Goal: Information Seeking & Learning: Learn about a topic

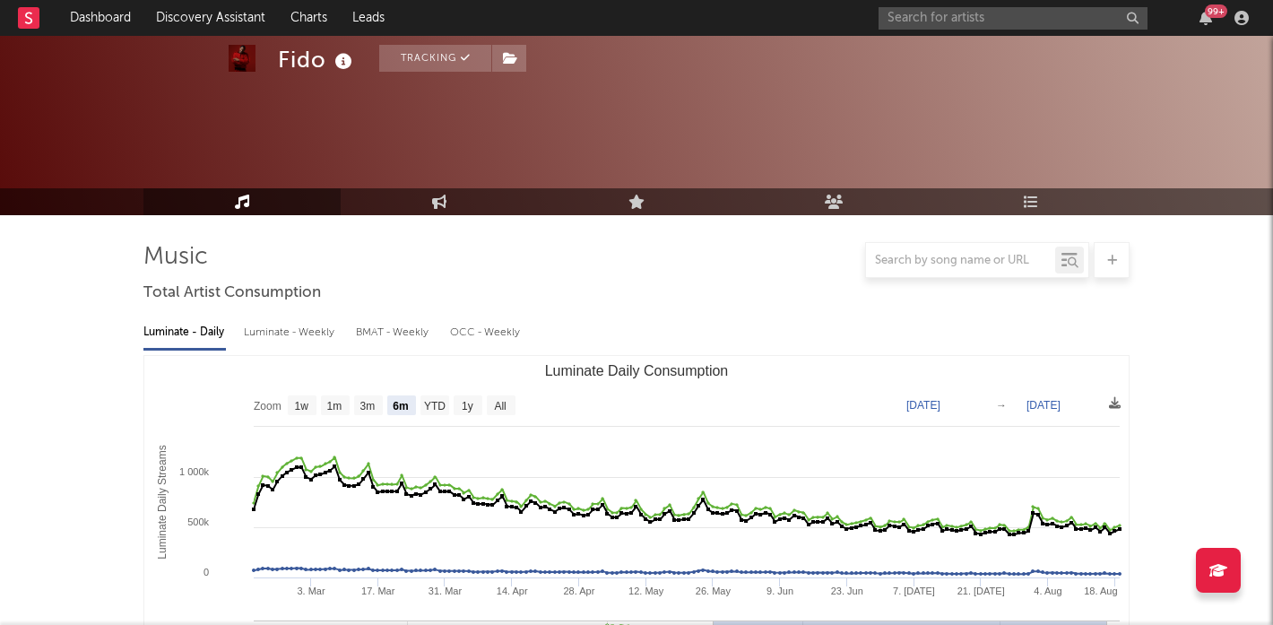
select select "6m"
select select "1w"
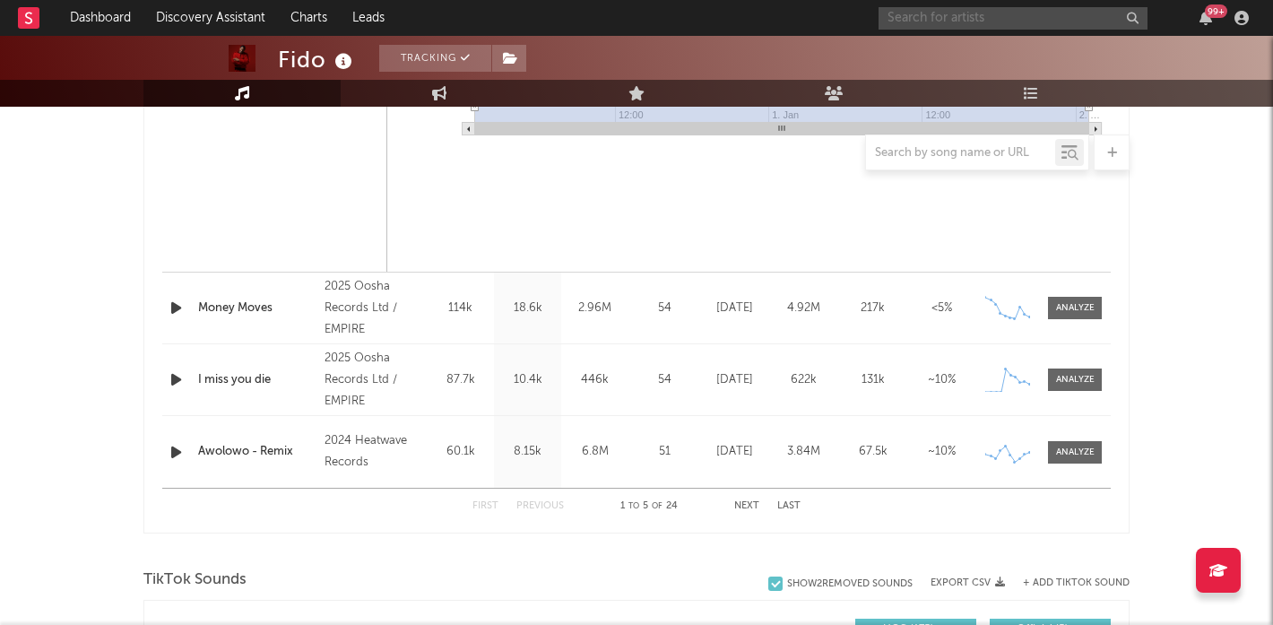
click at [978, 13] on input "text" at bounding box center [1013, 18] width 269 height 22
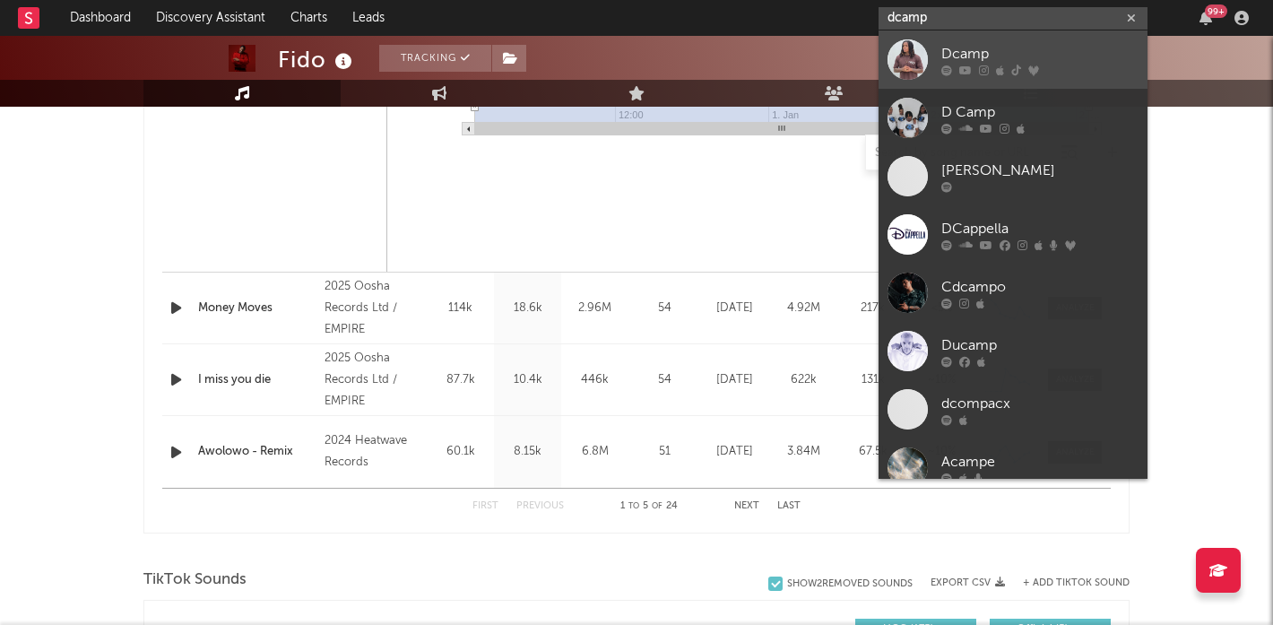
type input "dcamp"
click at [919, 54] on div at bounding box center [908, 59] width 40 height 40
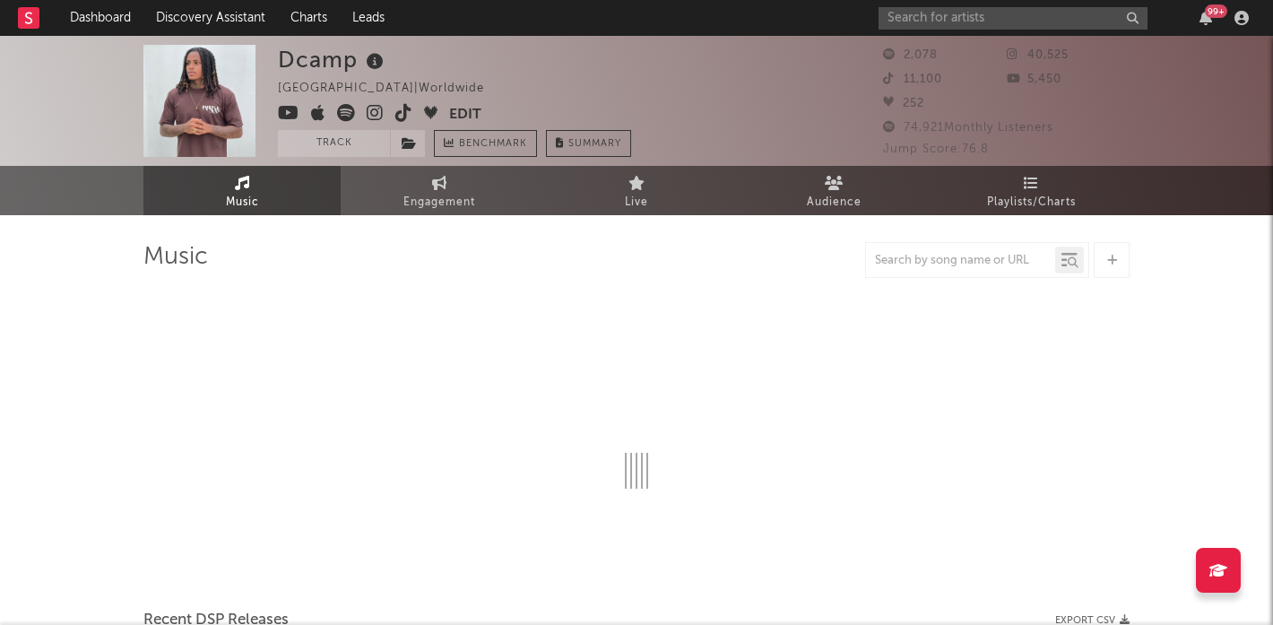
select select "1w"
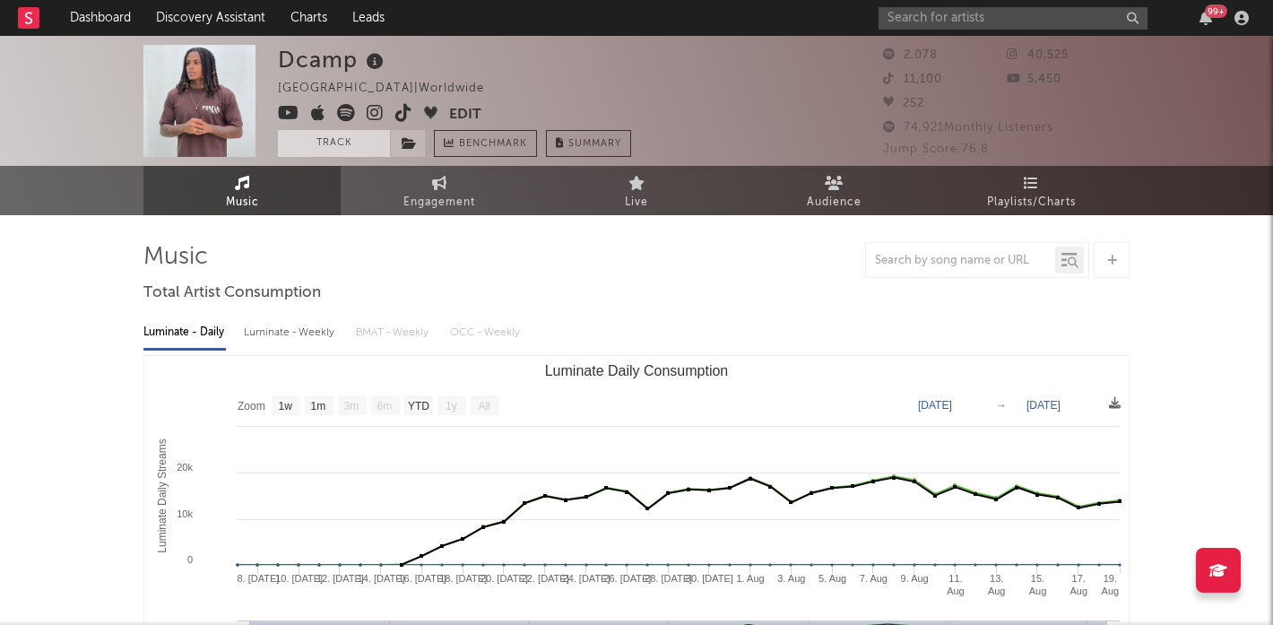
click at [333, 148] on button "Track" at bounding box center [334, 143] width 112 height 27
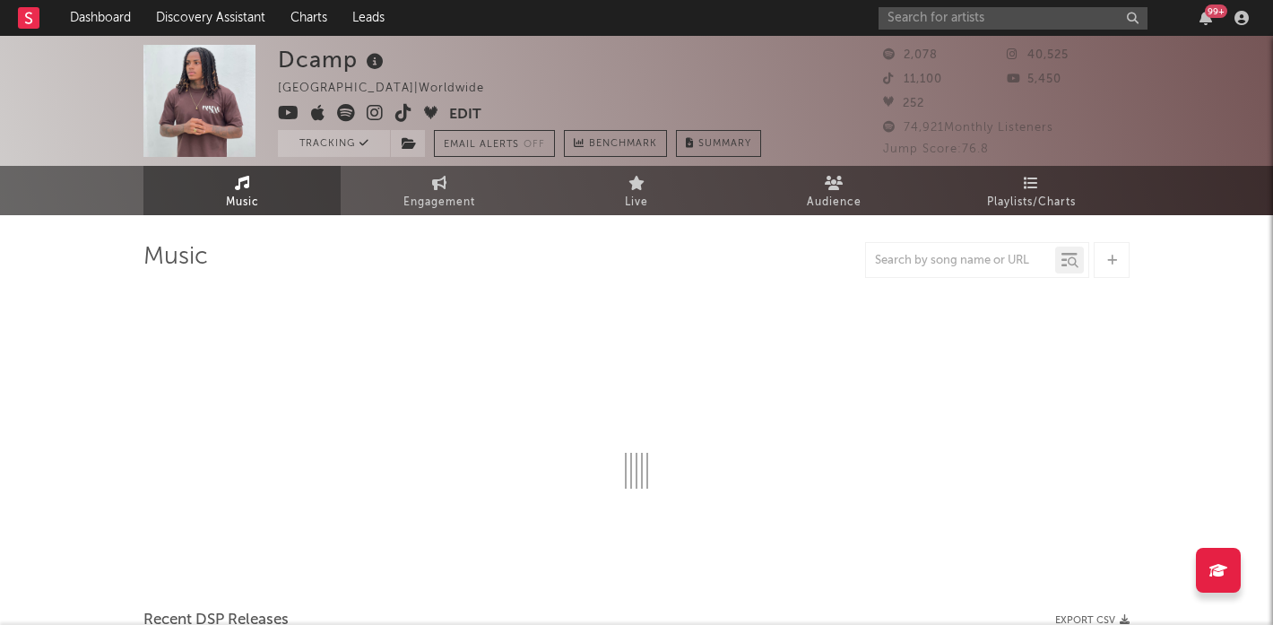
select select "1w"
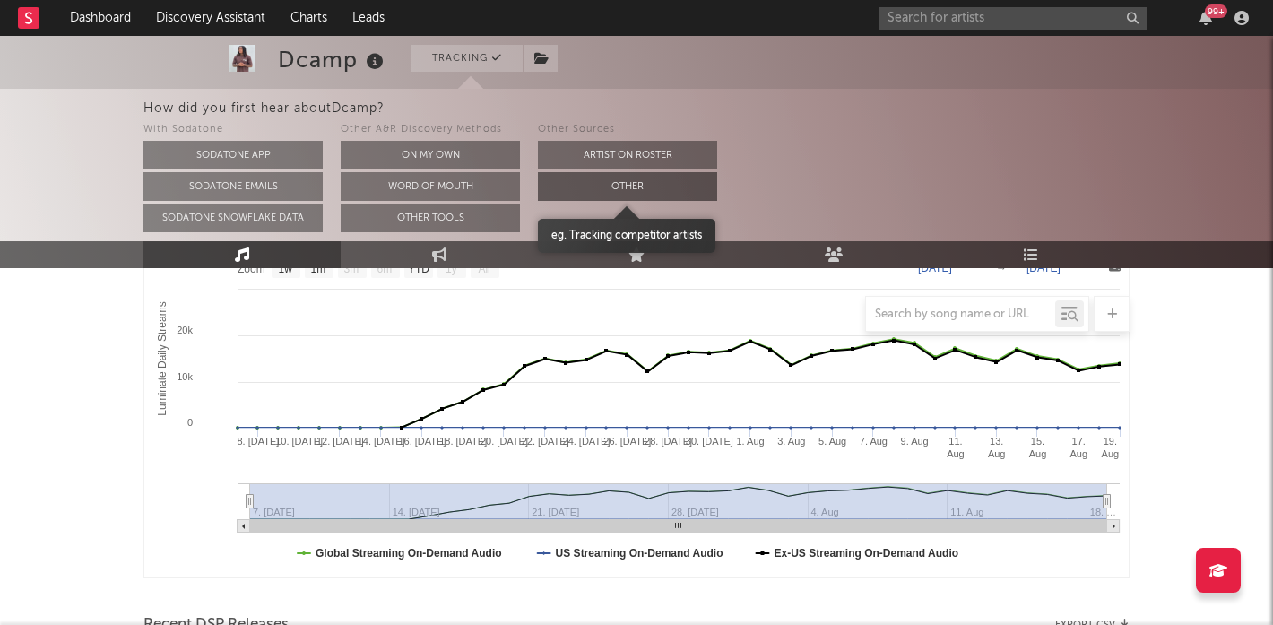
click at [644, 181] on button "Other" at bounding box center [627, 186] width 179 height 29
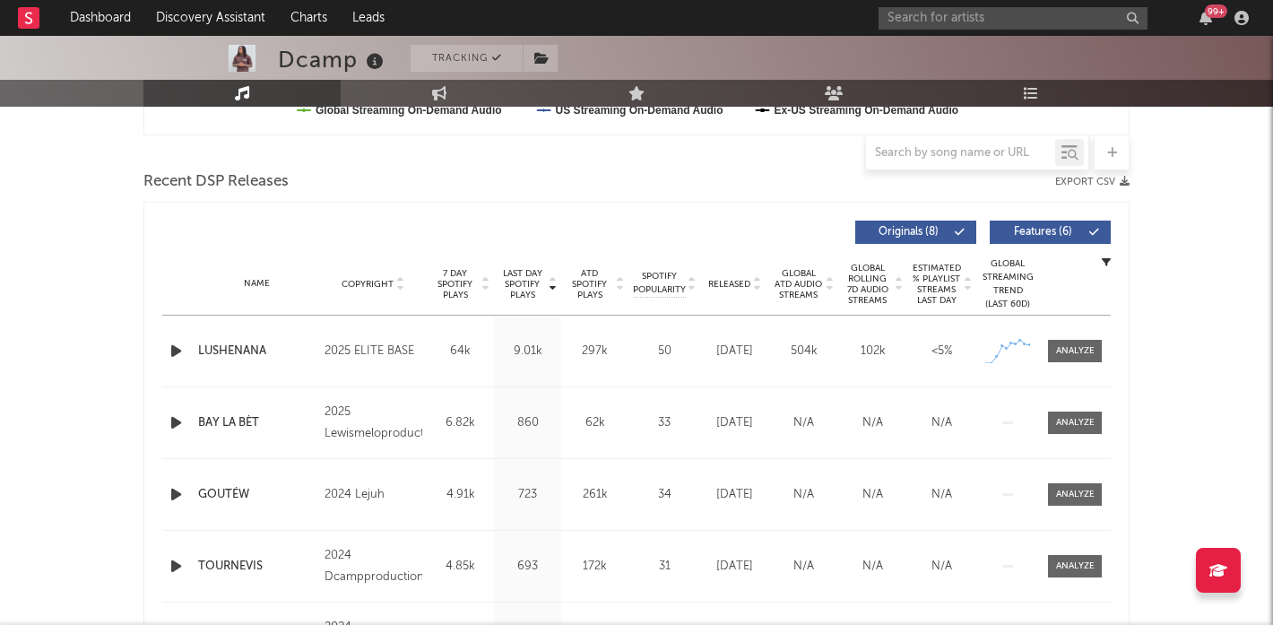
scroll to position [656, 0]
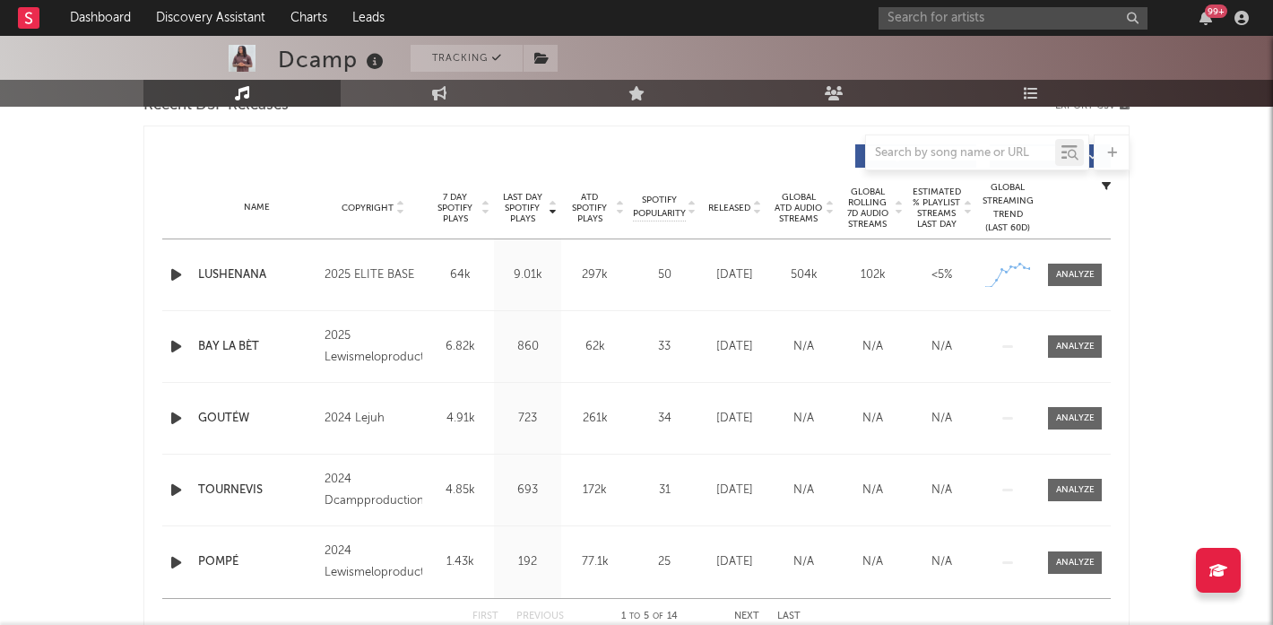
click at [1076, 258] on div "Name LUSHENANA Copyright 2025 ELITE BASE Label Elite Base Album Names LUSHENANA…" at bounding box center [636, 274] width 949 height 71
click at [1076, 291] on div "Name LUSHENANA Copyright 2025 ELITE BASE Label Elite Base Album Names LUSHENANA…" at bounding box center [636, 274] width 949 height 71
click at [1085, 277] on div at bounding box center [1075, 274] width 39 height 13
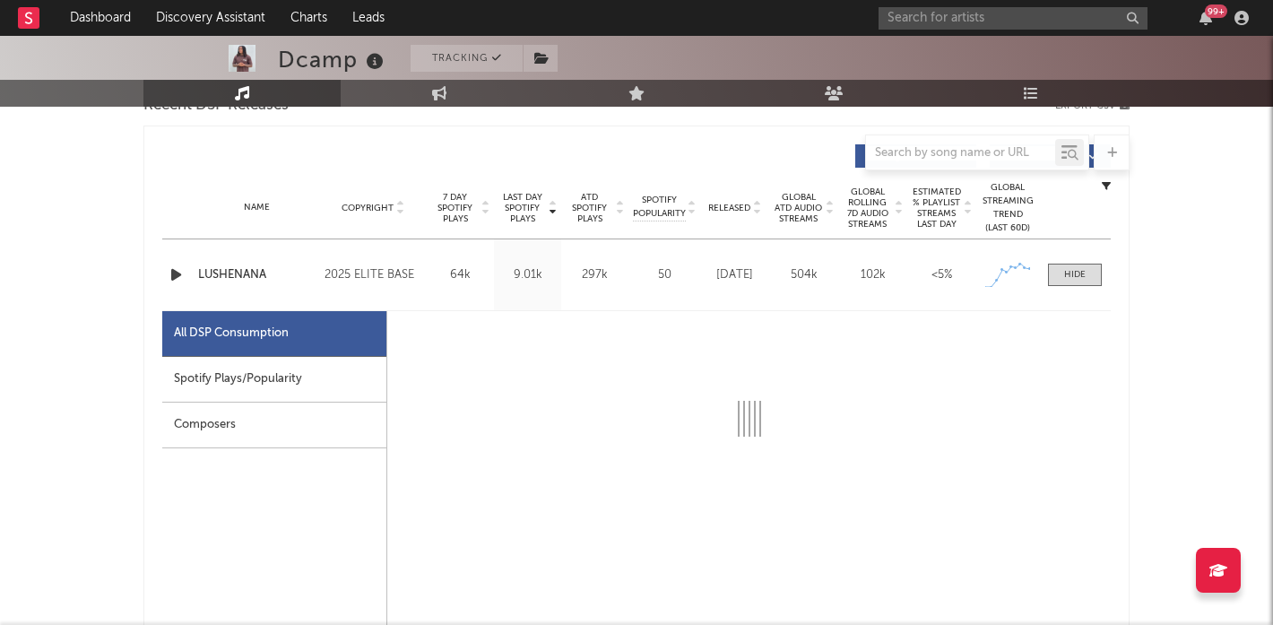
select select "1w"
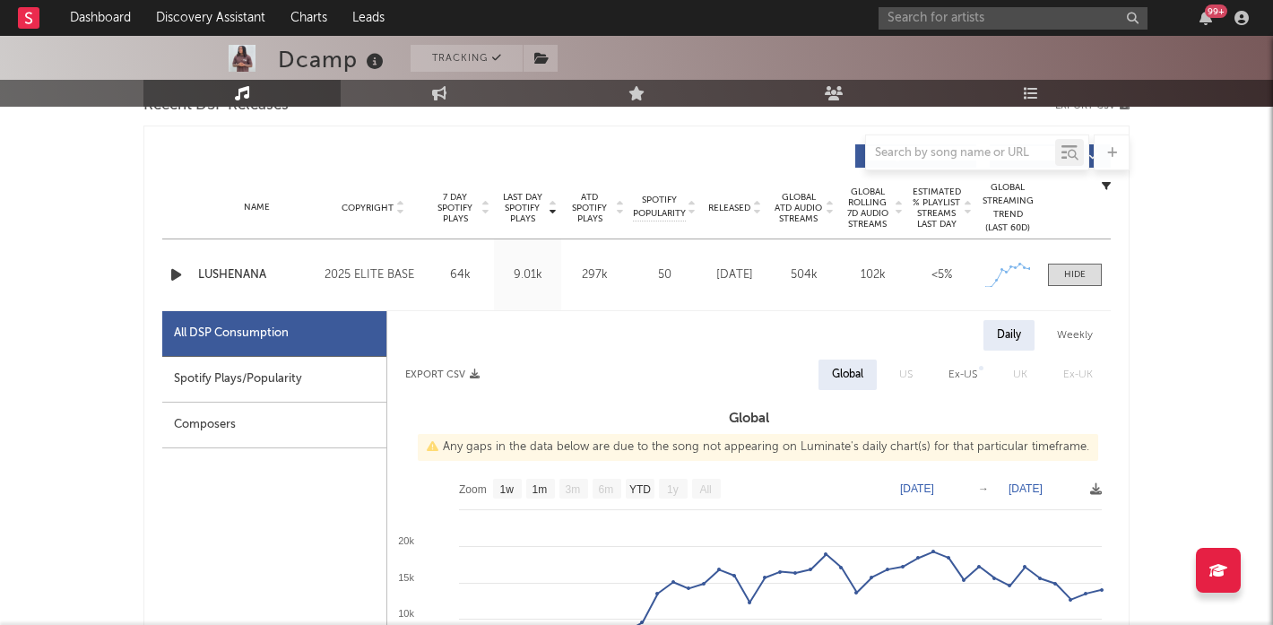
click at [272, 390] on div "Spotify Plays/Popularity" at bounding box center [274, 380] width 224 height 46
select select "1w"
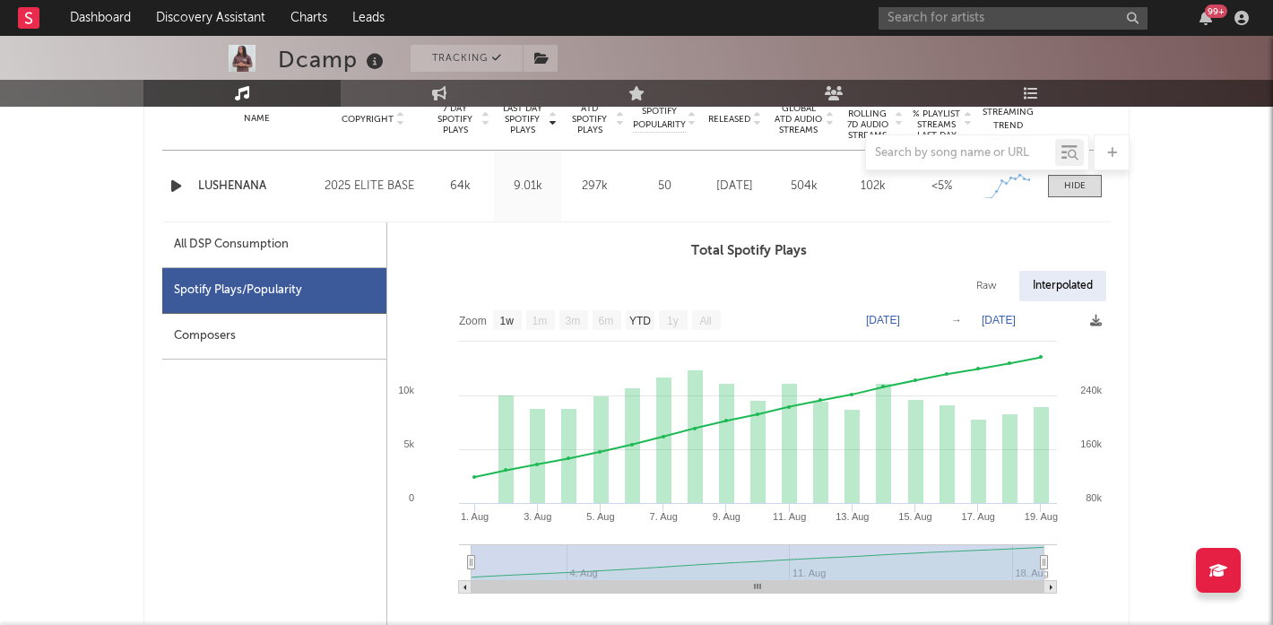
scroll to position [746, 0]
